Goal: Obtain resource: Download file/media

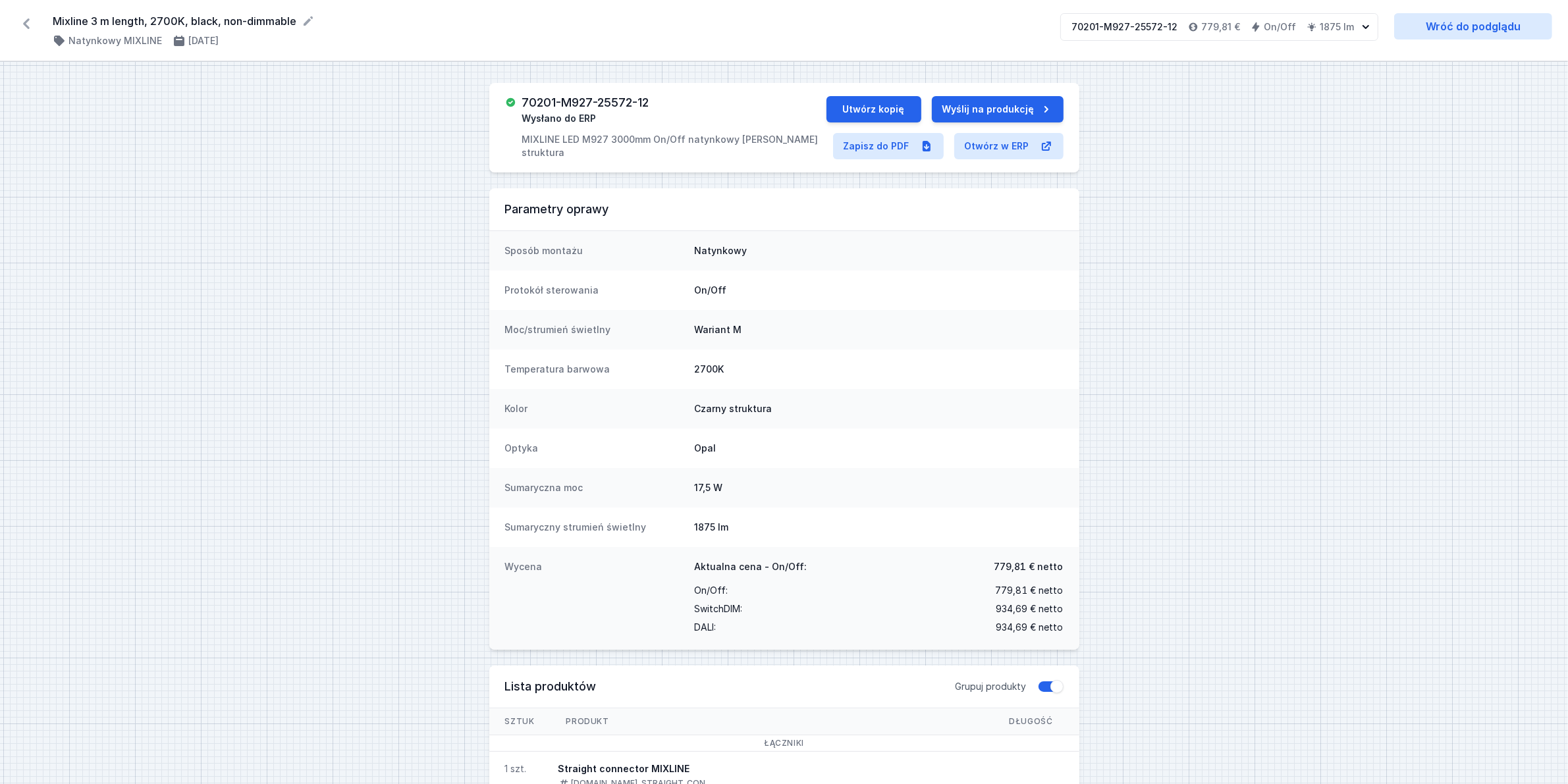
click at [29, 24] on icon at bounding box center [27, 24] width 21 height 21
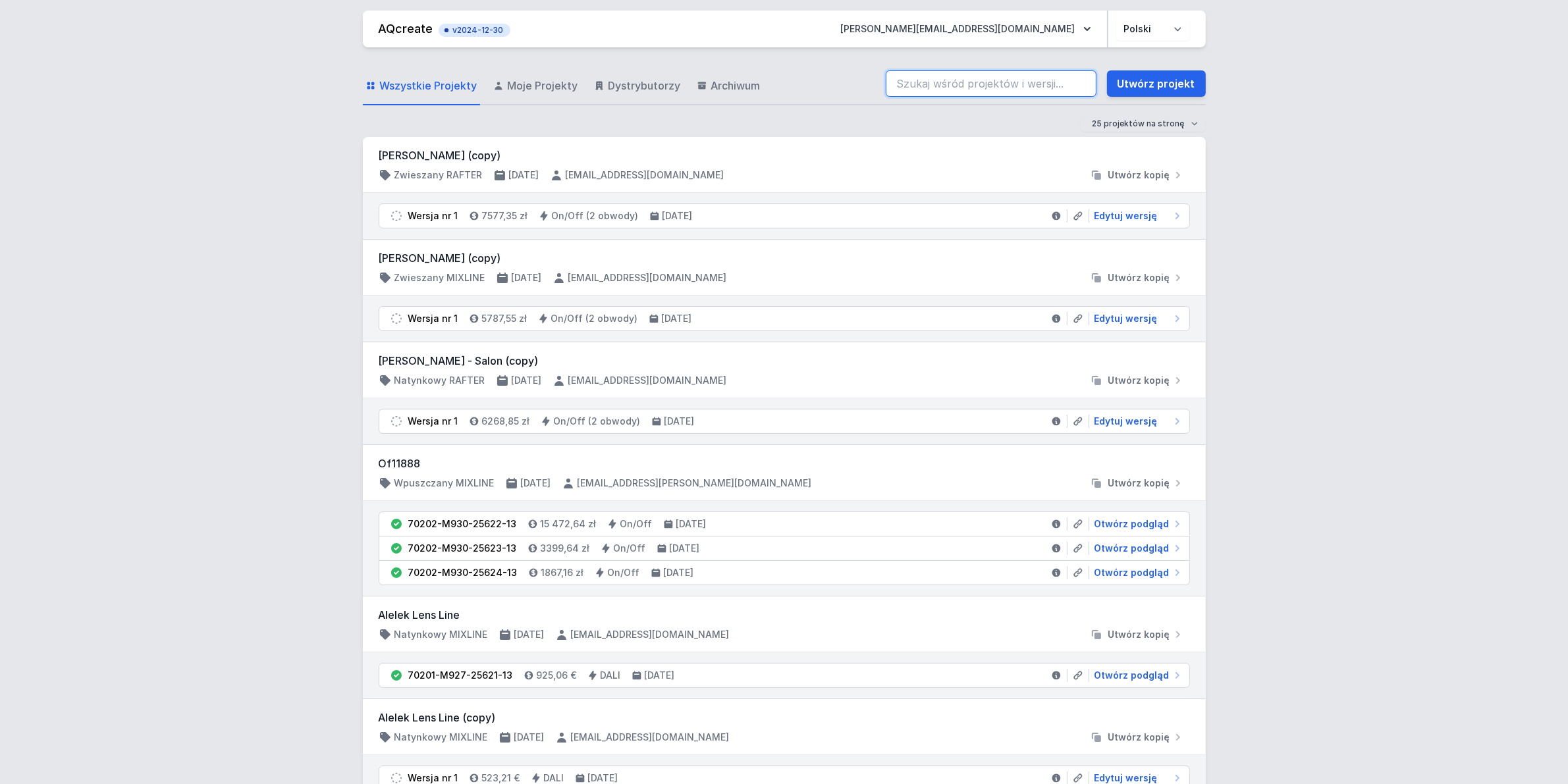
click at [920, 89] on input "search" at bounding box center [991, 84] width 210 height 27
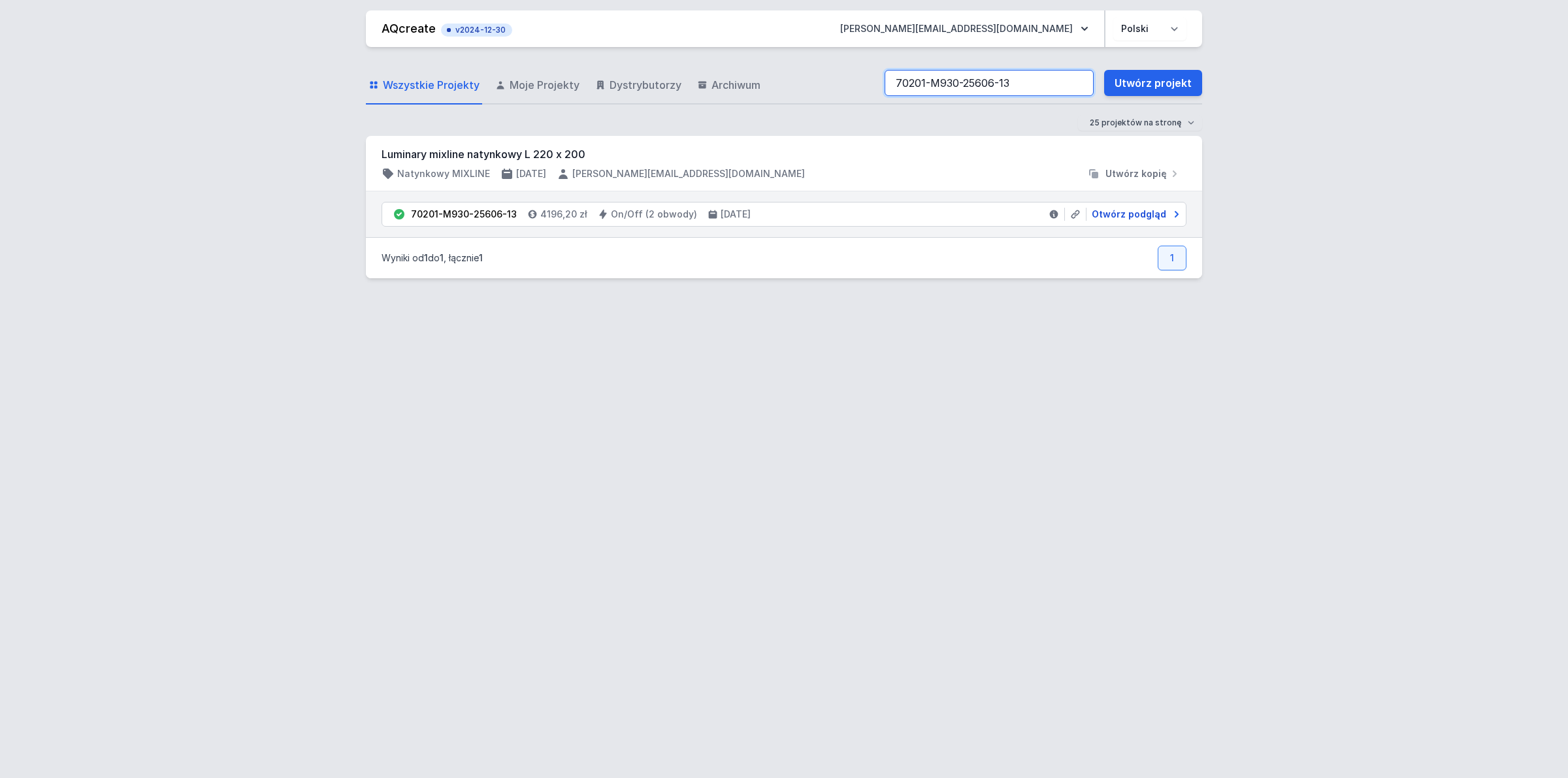
type input "70201-M930-25606-13"
click at [1132, 218] on span "Otwórz podgląd" at bounding box center [1128, 214] width 74 height 13
select select "true"
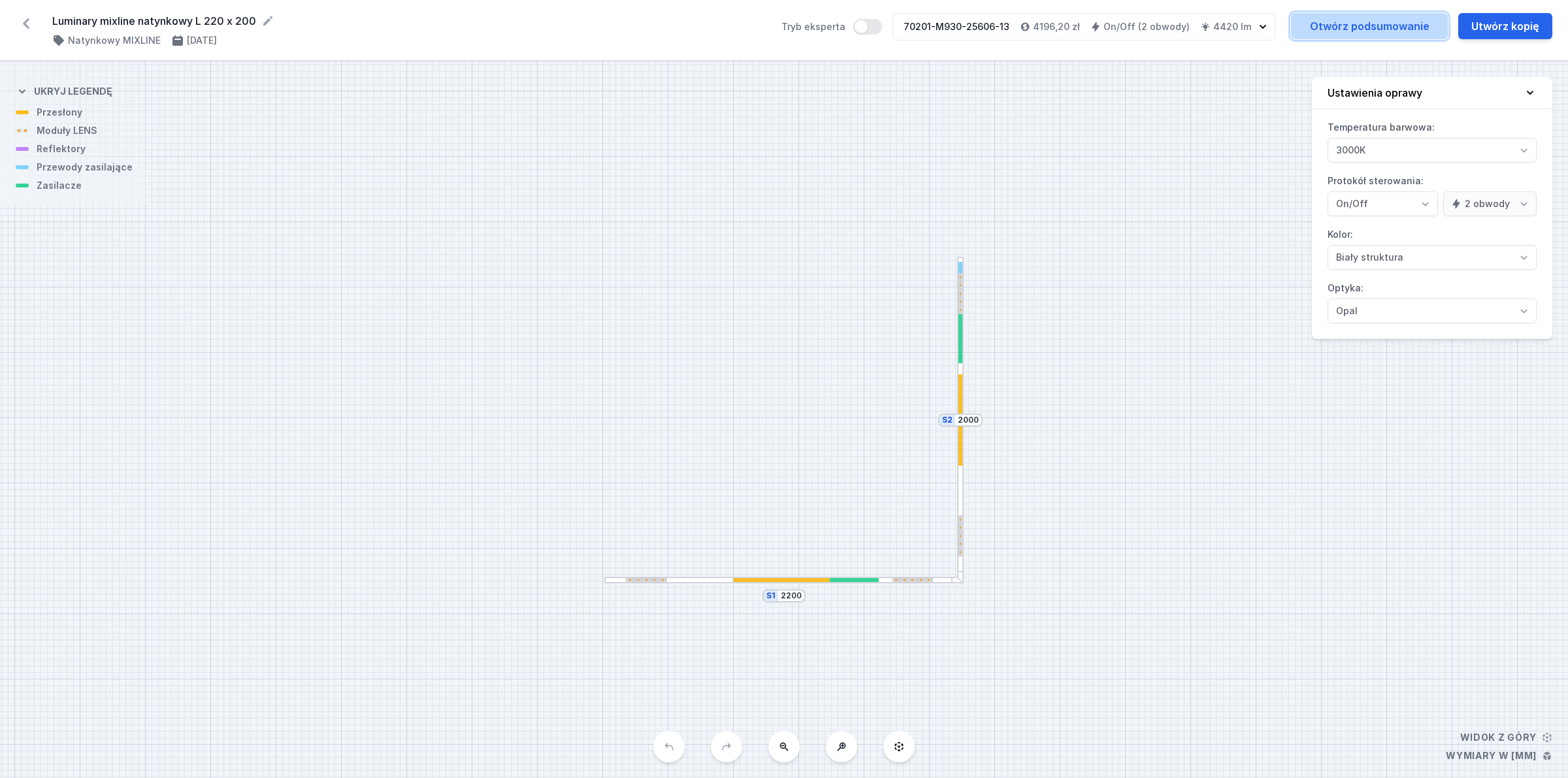
click at [1354, 27] on link "Otwórz podsumowanie" at bounding box center [1369, 26] width 157 height 26
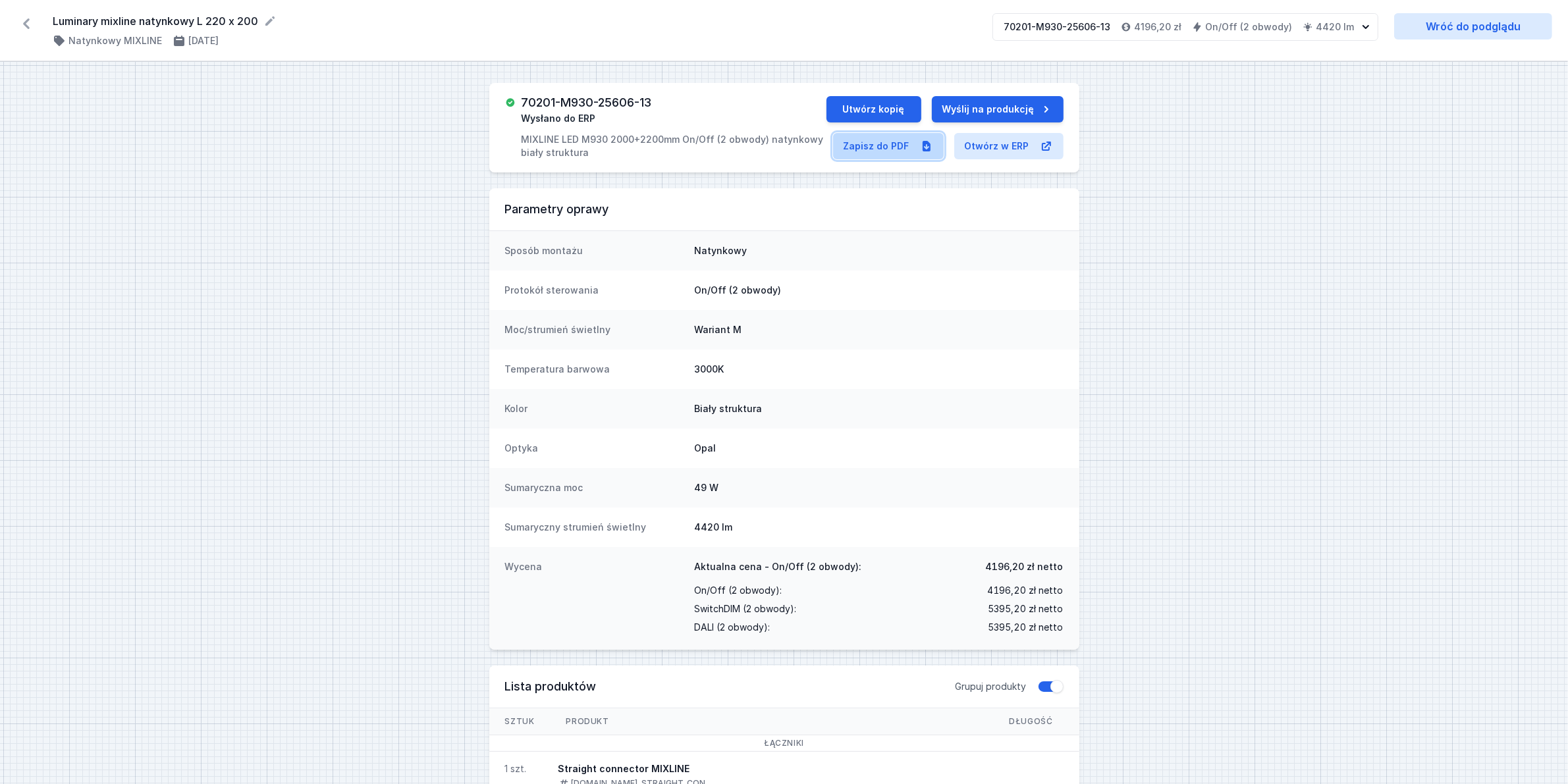
click at [879, 148] on link "Zapisz do PDF" at bounding box center [889, 146] width 110 height 27
